Goal: Information Seeking & Learning: Understand process/instructions

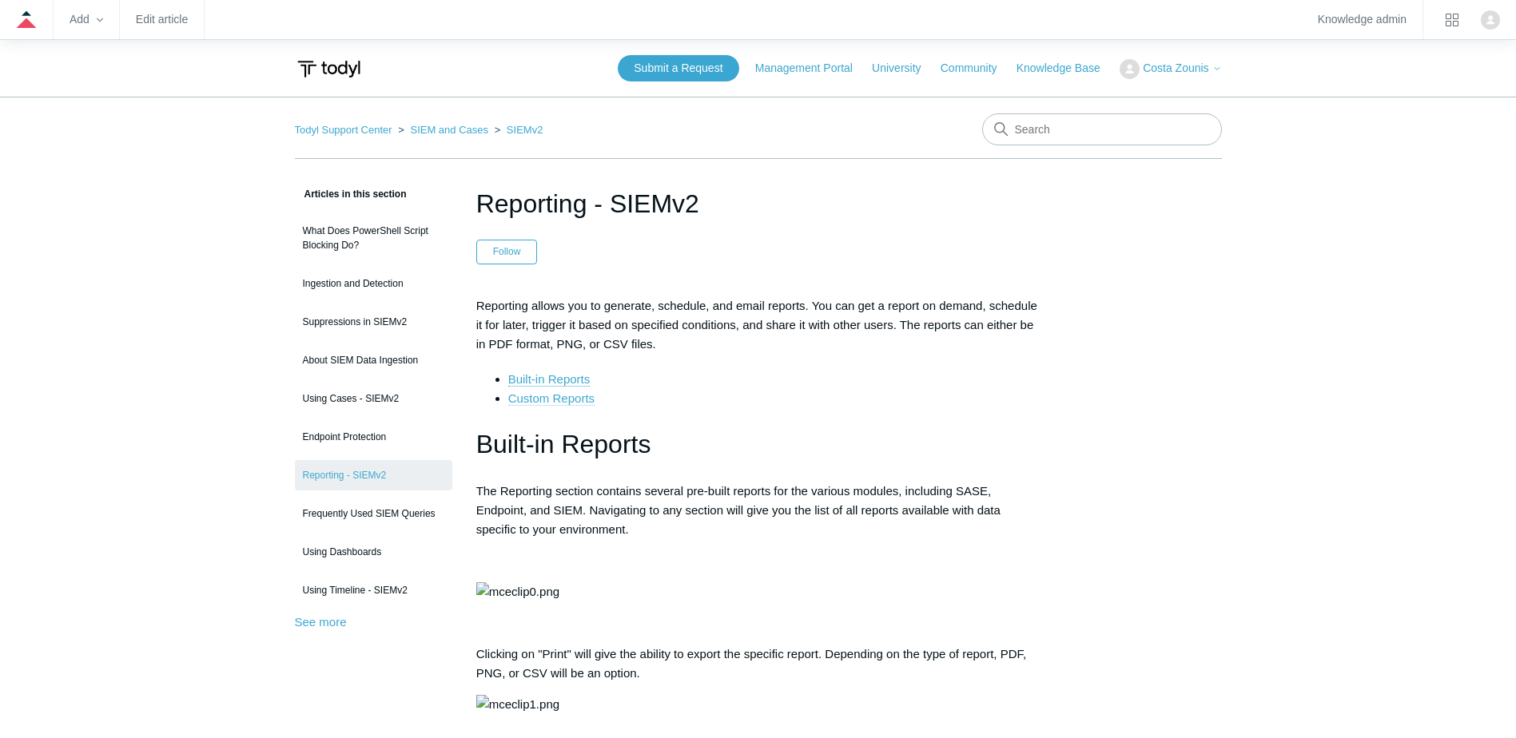
click at [567, 404] on link "Custom Reports" at bounding box center [551, 399] width 86 height 14
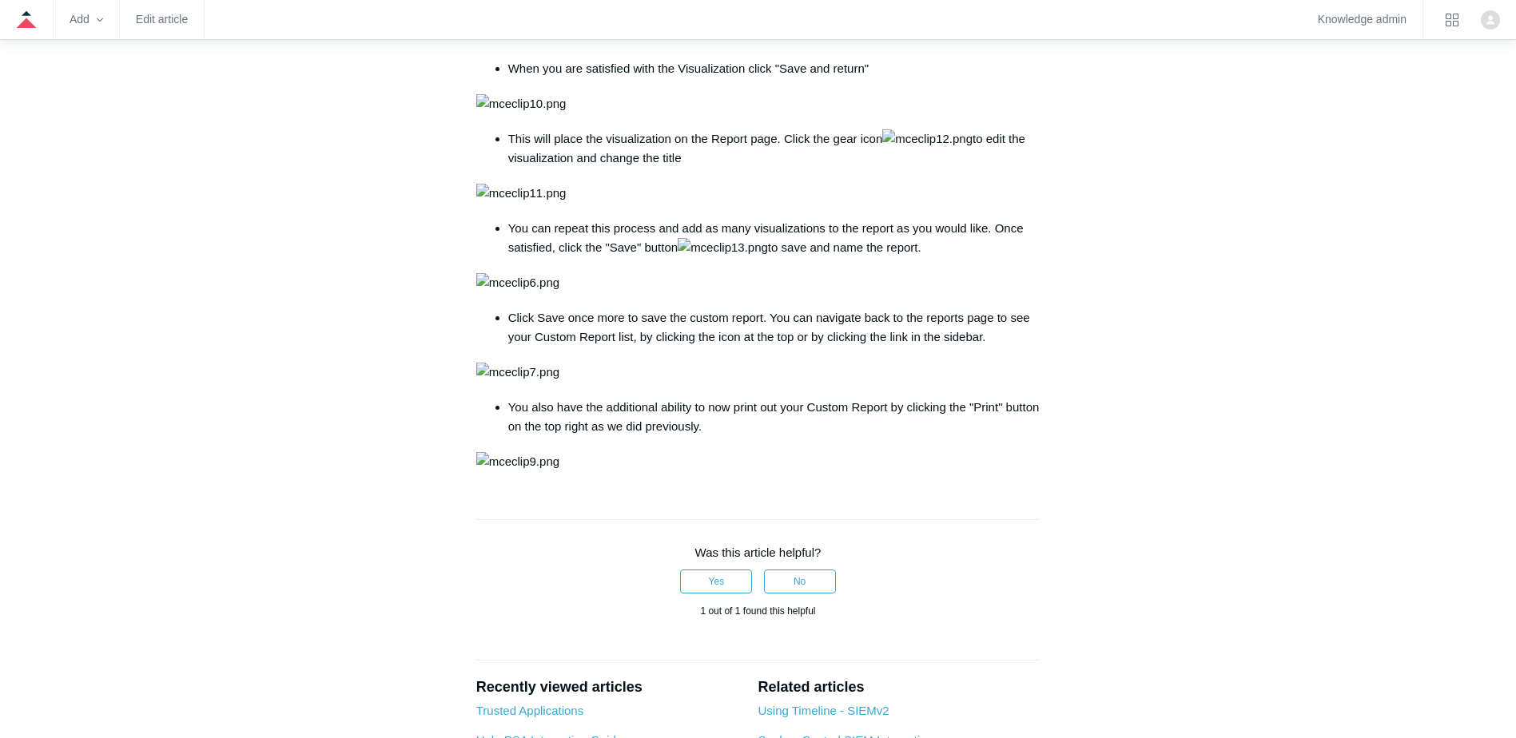
scroll to position [1772, 0]
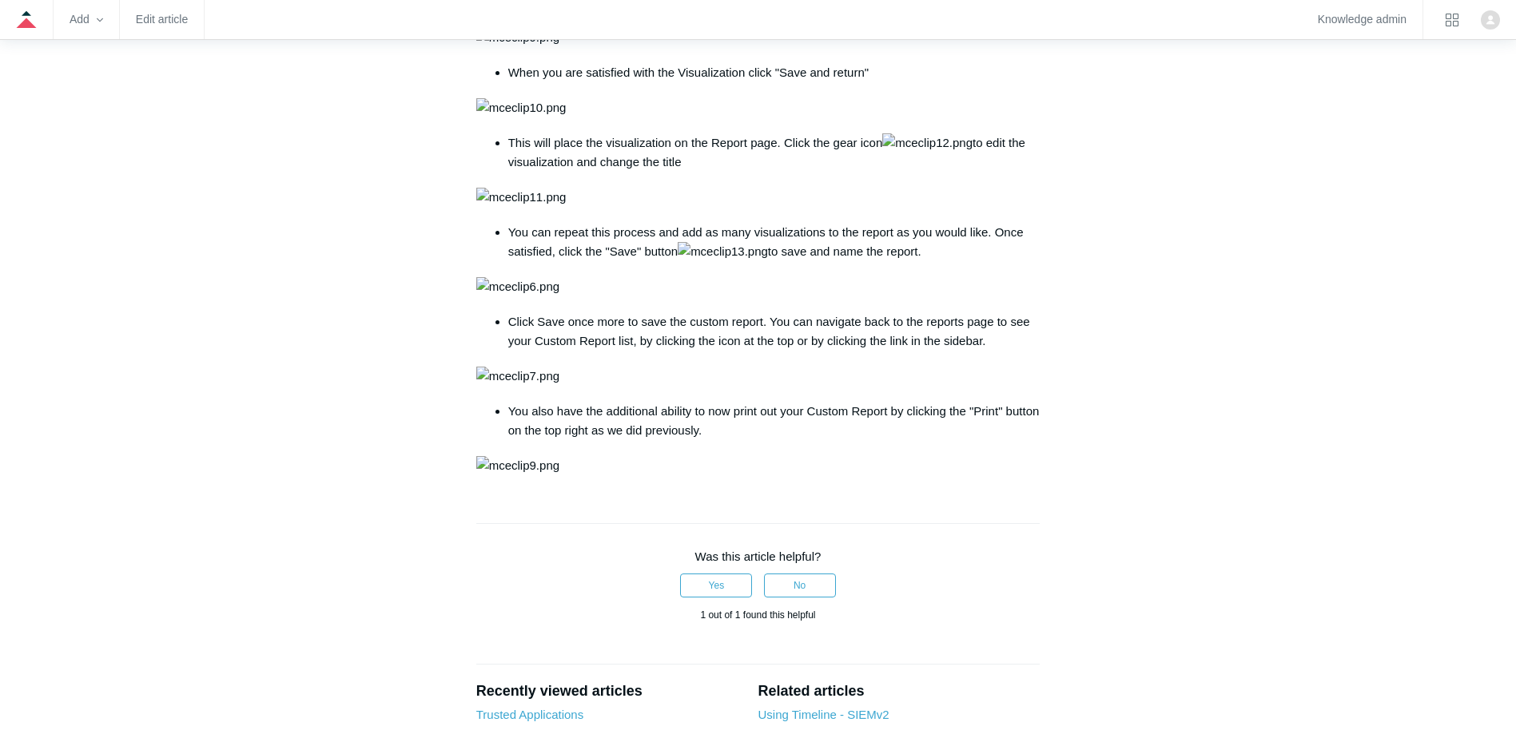
drag, startPoint x: 502, startPoint y: 256, endPoint x: 1047, endPoint y: 275, distance: 546.1
drag, startPoint x: 1047, startPoint y: 275, endPoint x: 884, endPoint y: 296, distance: 164.4
drag, startPoint x: 848, startPoint y: 237, endPoint x: 1047, endPoint y: 286, distance: 205.6
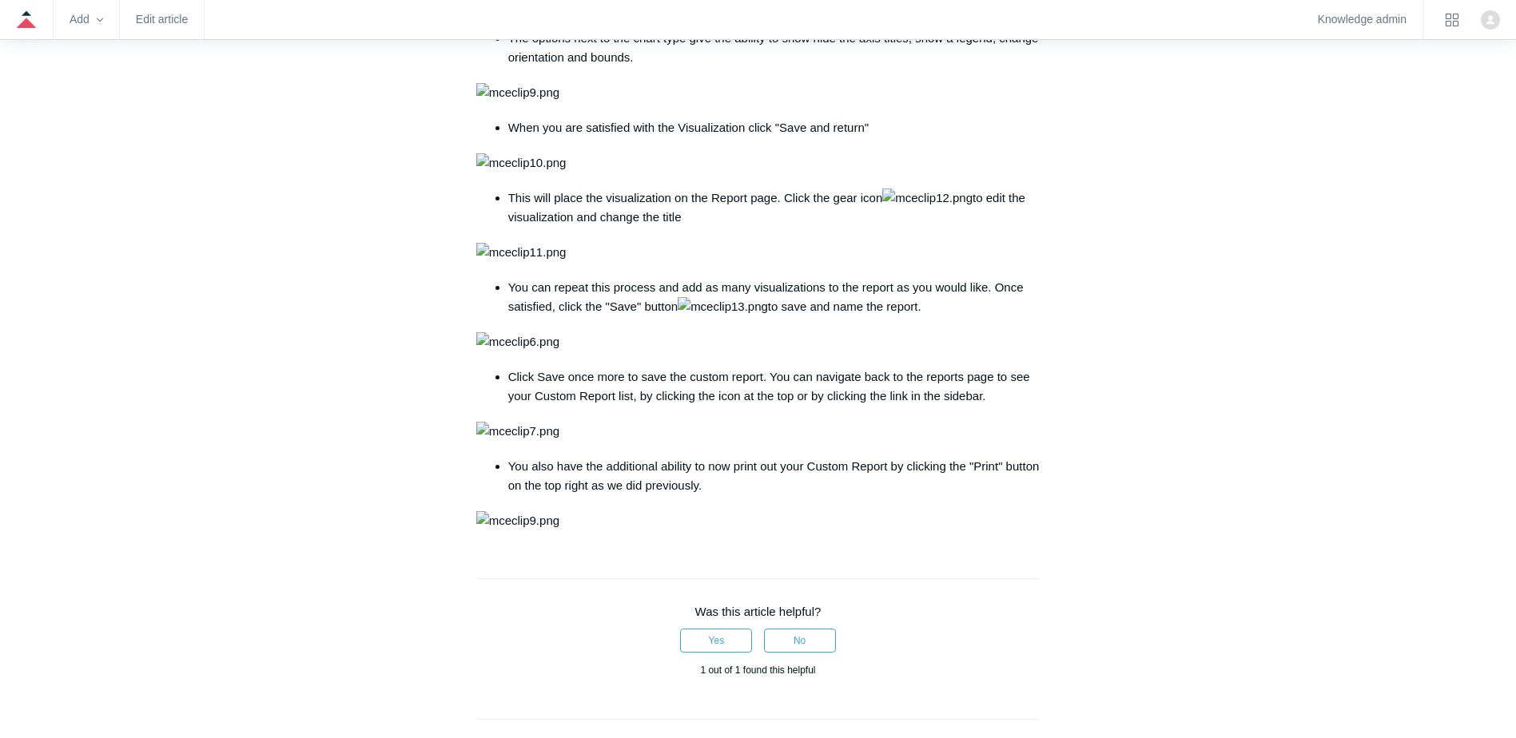
scroll to position [1612, 0]
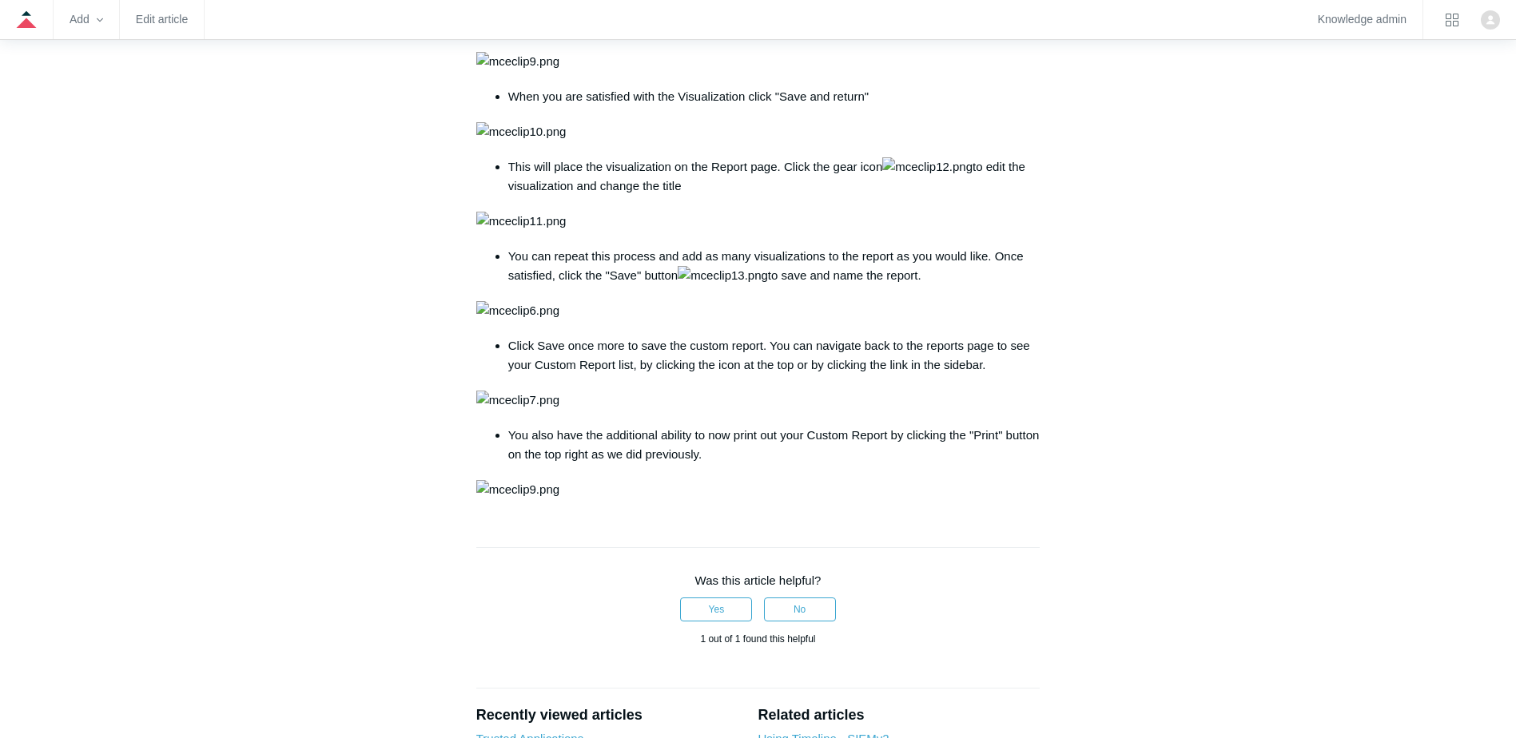
scroll to position [1612, 0]
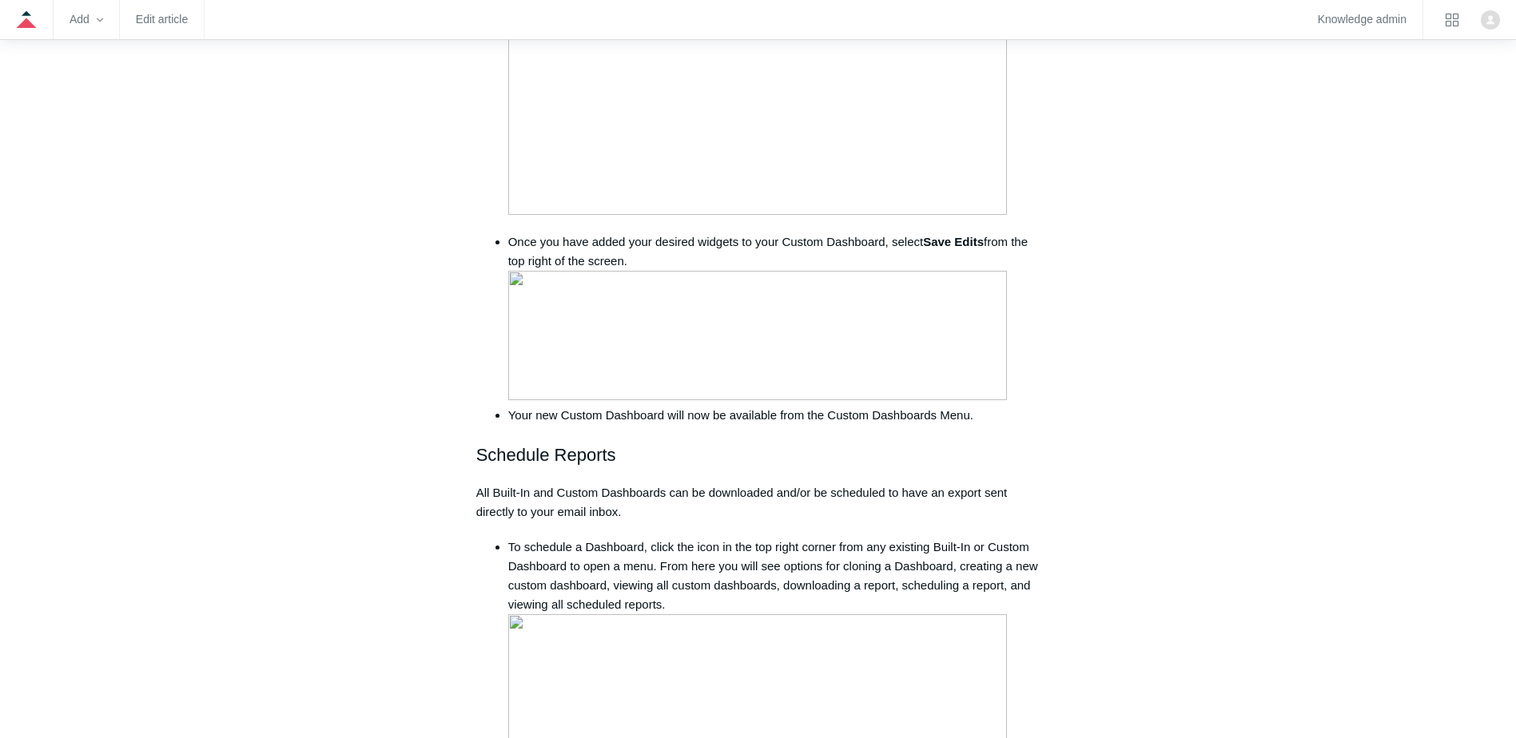
scroll to position [2157, 0]
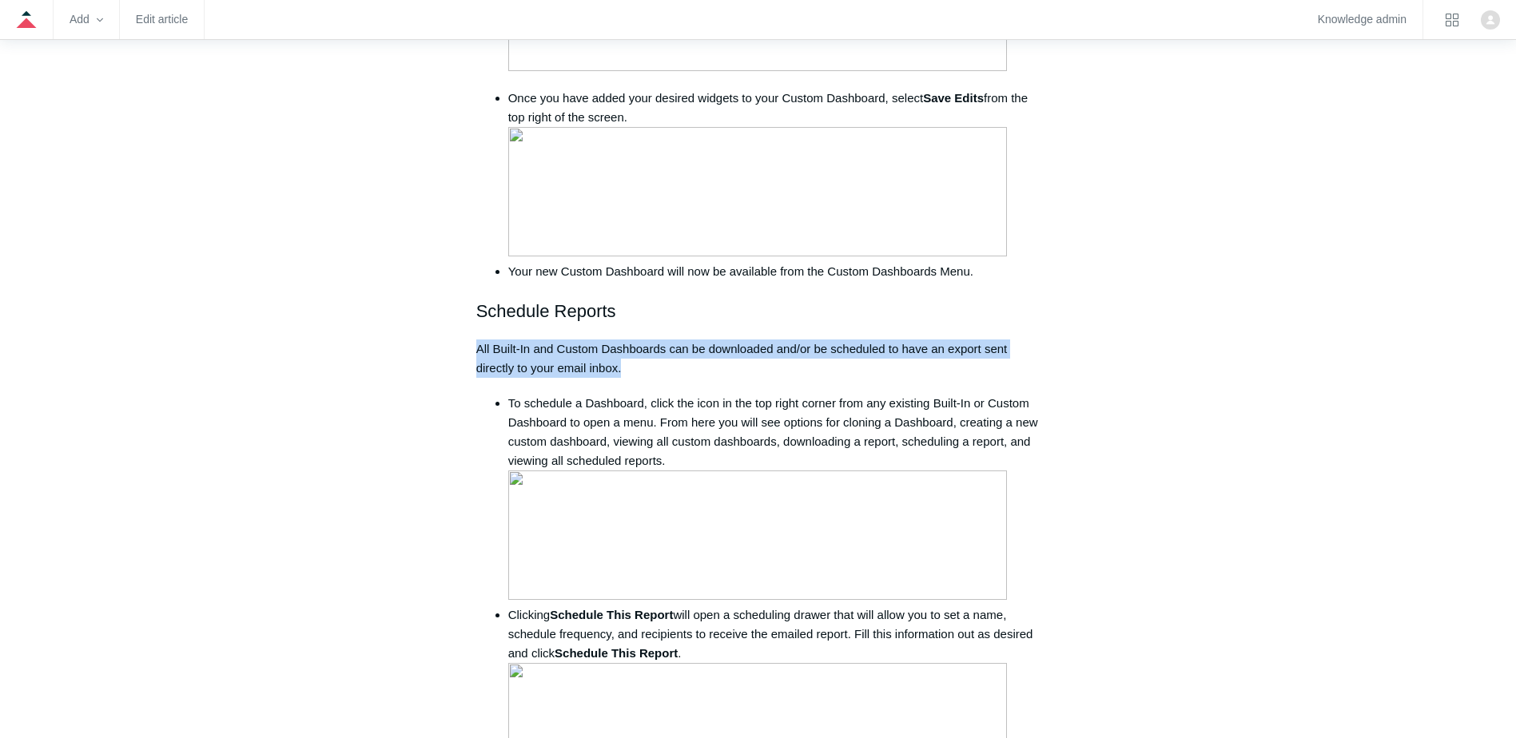
drag, startPoint x: 473, startPoint y: 345, endPoint x: 827, endPoint y: 363, distance: 354.4
click at [827, 363] on article "Using Dashboards Follow Not yet followed by anyone Dashboards & Reports With da…" at bounding box center [758, 751] width 612 height 5448
drag, startPoint x: 827, startPoint y: 363, endPoint x: 817, endPoint y: 362, distance: 9.6
click at [827, 363] on p "All Built-In and Custom Dashboards can be downloaded and/or be scheduled to hav…" at bounding box center [758, 359] width 564 height 38
drag, startPoint x: 790, startPoint y: 350, endPoint x: 982, endPoint y: 362, distance: 192.1
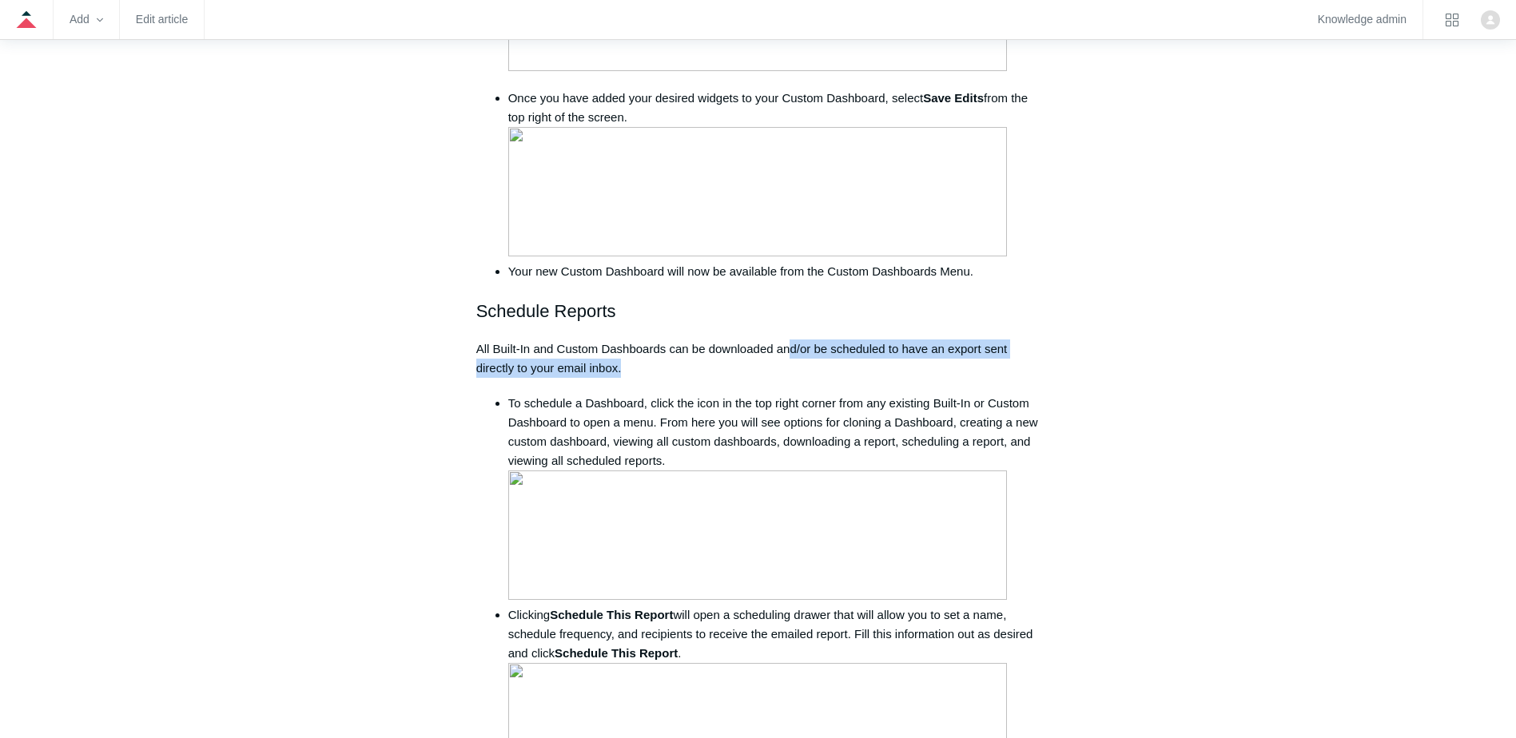
click at [982, 362] on p "All Built-In and Custom Dashboards can be downloaded and/or be scheduled to hav…" at bounding box center [758, 359] width 564 height 38
drag, startPoint x: 982, startPoint y: 362, endPoint x: 705, endPoint y: 381, distance: 277.9
click at [708, 382] on div "Dashboards & Reports With dashboards, you can turn your data from one or more d…" at bounding box center [758, 547] width 564 height 4817
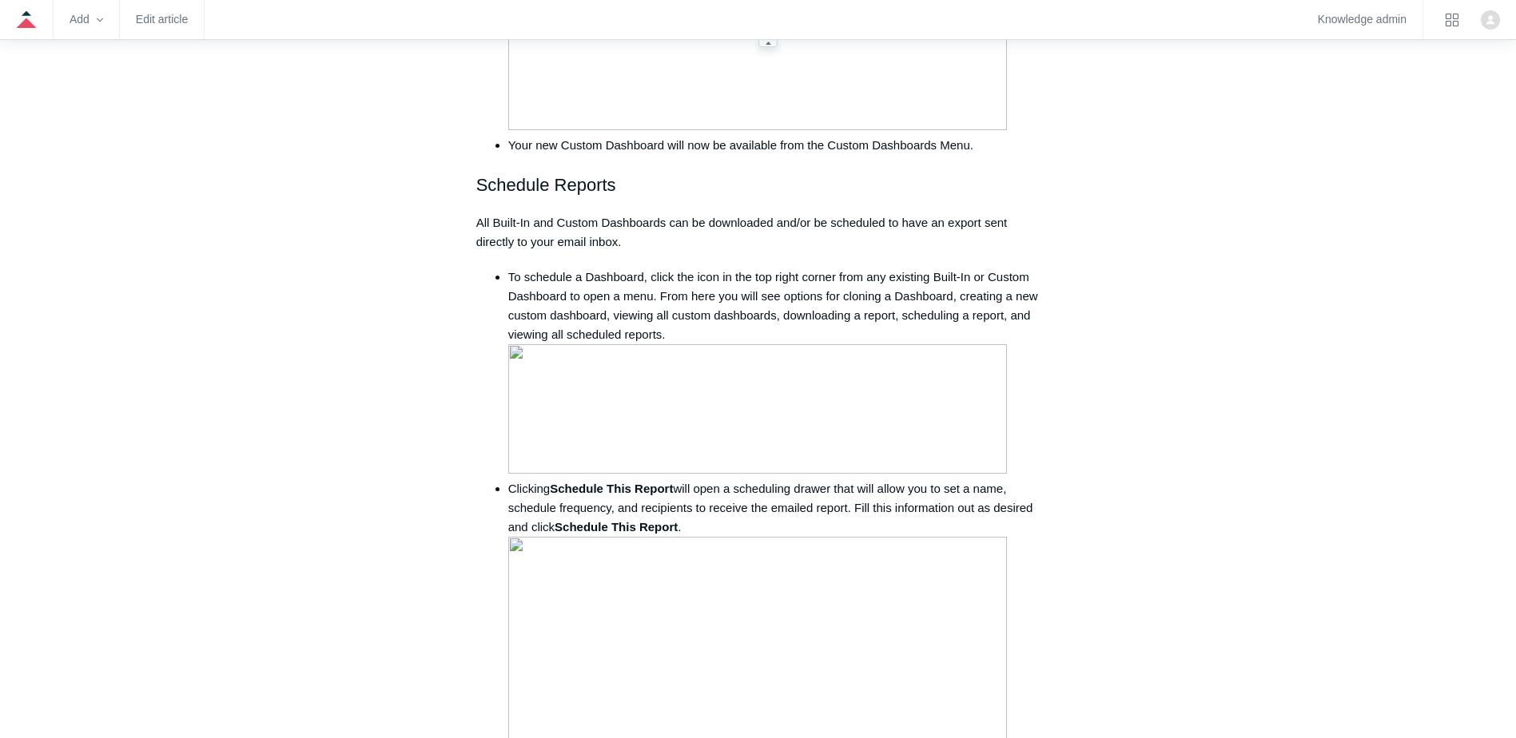
scroll to position [1997, 0]
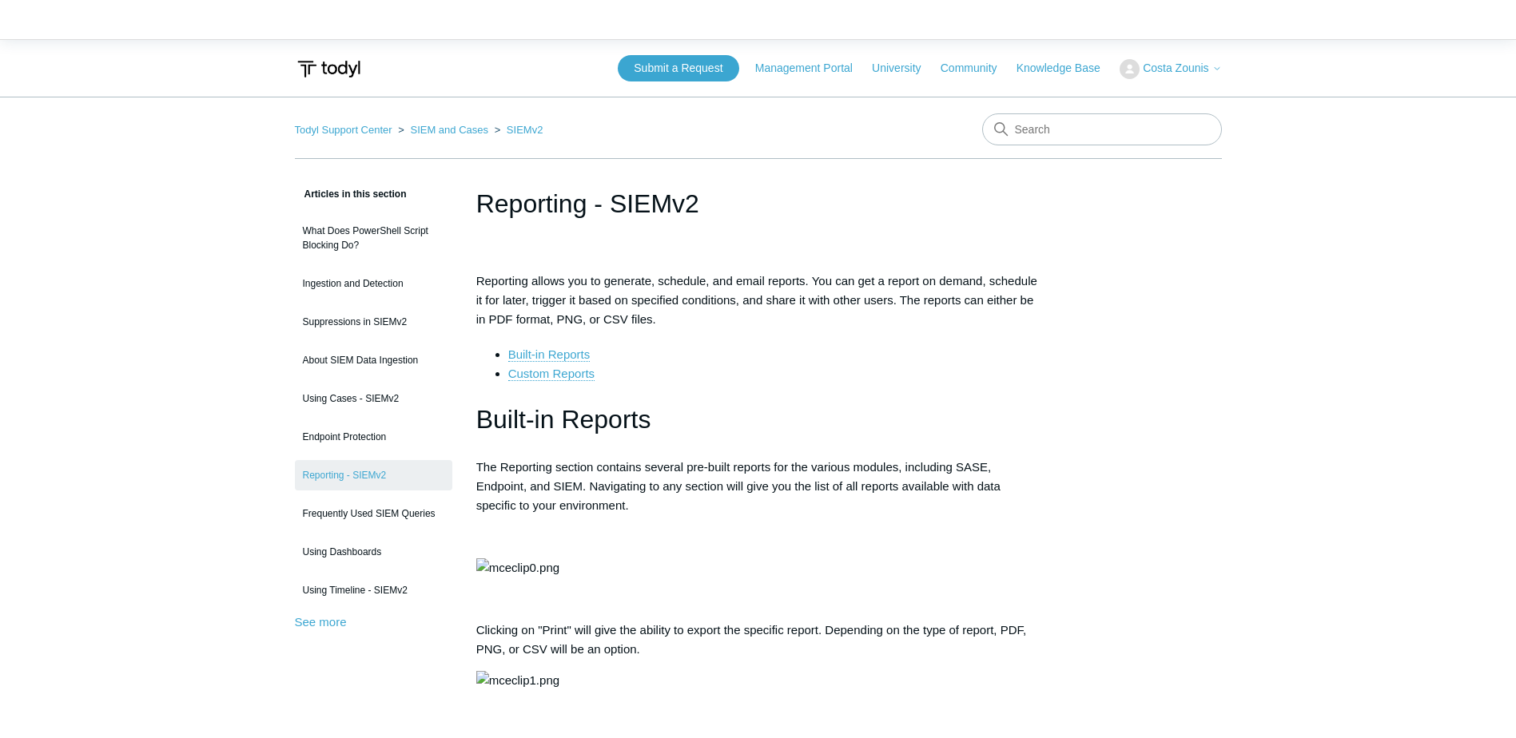
scroll to position [1852, 0]
